Goal: Task Accomplishment & Management: Complete application form

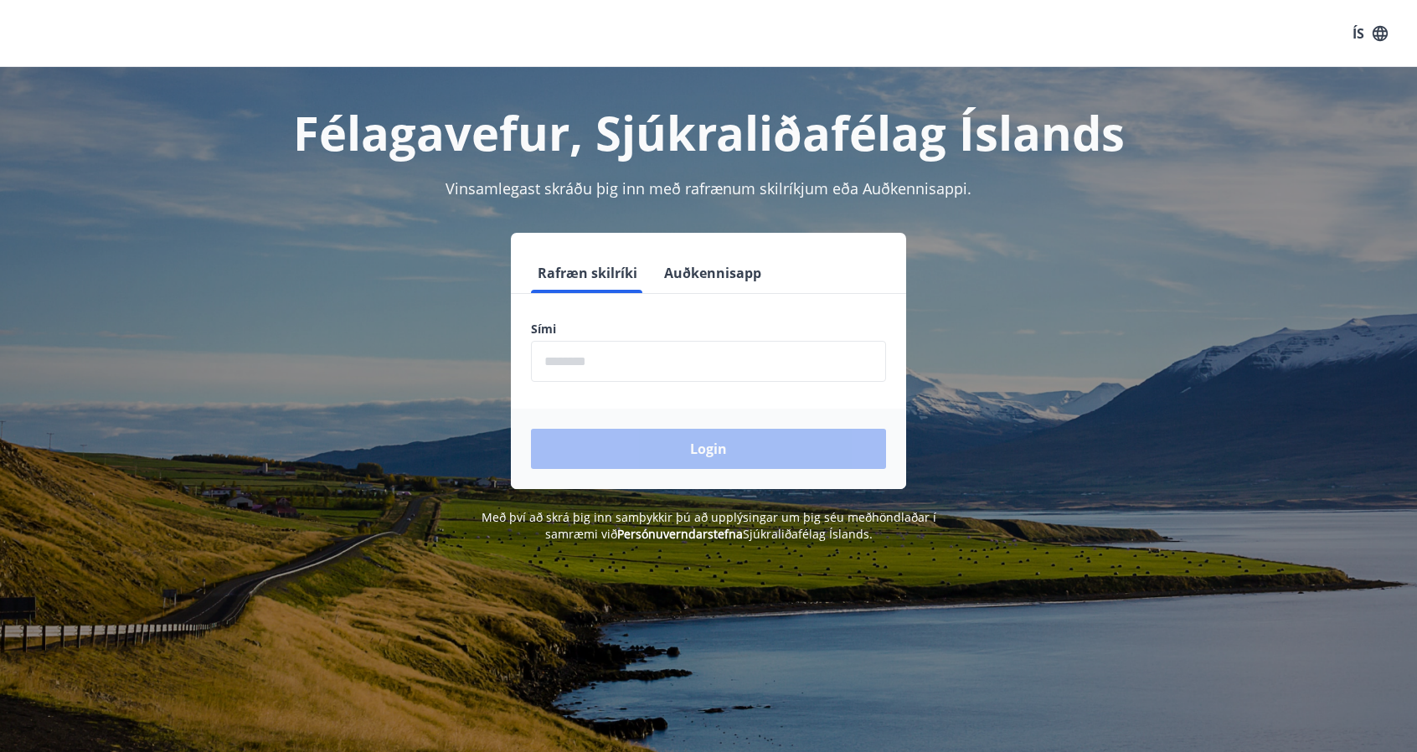
click at [557, 348] on input "phone" at bounding box center [708, 361] width 355 height 41
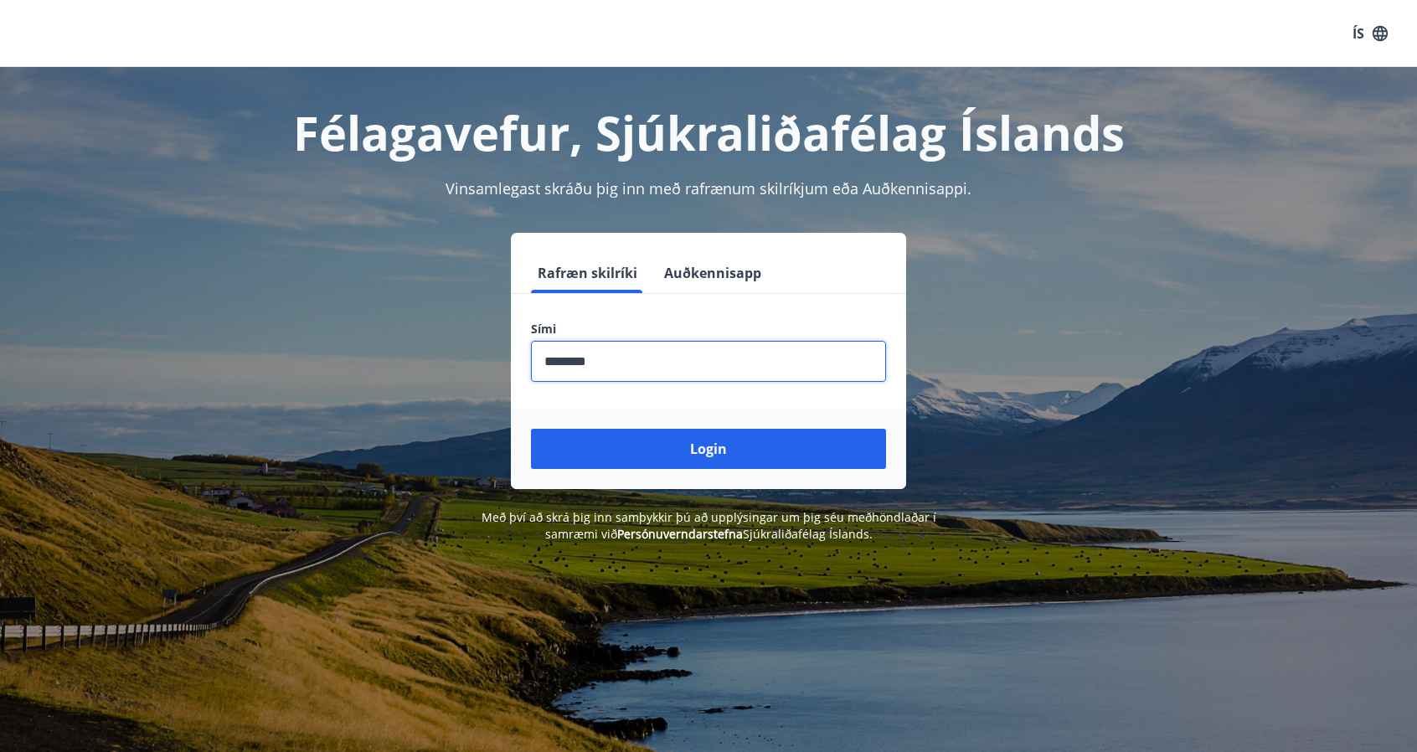
type input "********"
click at [531, 429] on button "Login" at bounding box center [708, 449] width 355 height 40
